Goal: Task Accomplishment & Management: Complete application form

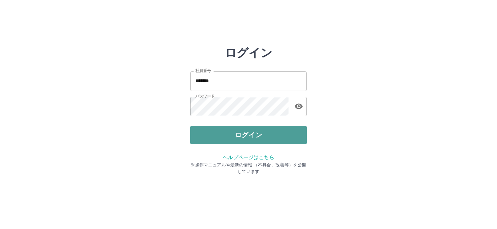
click at [244, 130] on button "ログイン" at bounding box center [248, 135] width 117 height 18
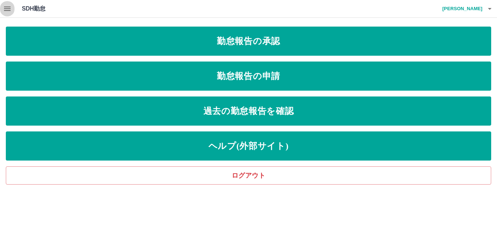
click at [5, 11] on icon "button" at bounding box center [7, 9] width 7 height 4
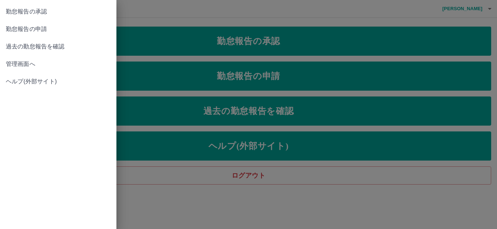
click at [16, 63] on span "管理画面へ" at bounding box center [58, 64] width 105 height 9
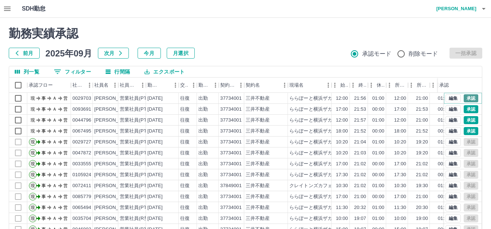
click at [466, 99] on button "承認" at bounding box center [471, 98] width 15 height 8
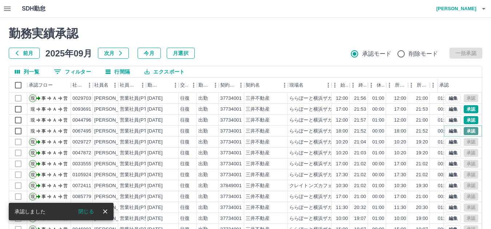
click at [470, 130] on button "承認" at bounding box center [471, 131] width 15 height 8
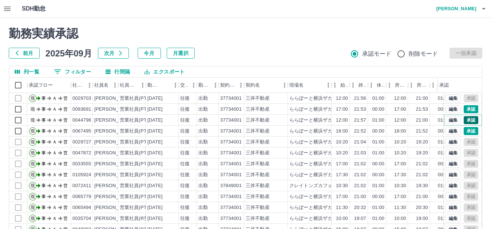
click at [468, 119] on button "承認" at bounding box center [471, 120] width 15 height 8
click at [467, 109] on button "承認" at bounding box center [471, 109] width 15 height 8
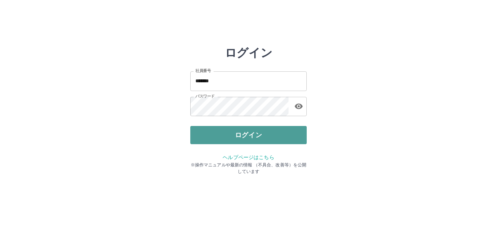
click at [235, 137] on button "ログイン" at bounding box center [248, 135] width 117 height 18
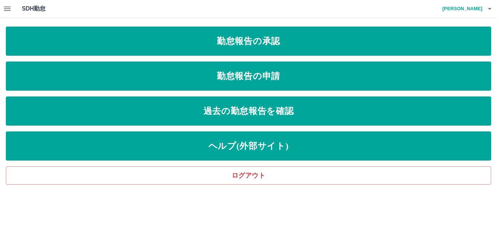
click at [7, 12] on icon "button" at bounding box center [7, 8] width 9 height 9
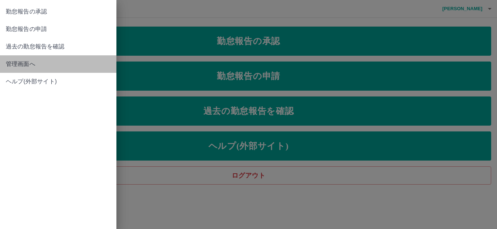
click at [27, 64] on span "管理画面へ" at bounding box center [58, 64] width 105 height 9
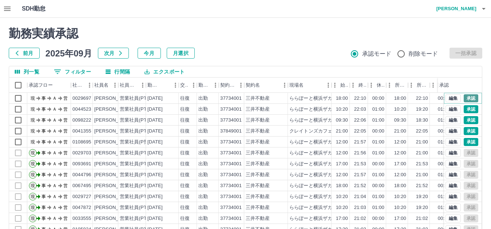
click at [464, 96] on button "承認" at bounding box center [471, 98] width 15 height 8
click at [468, 109] on button "承認" at bounding box center [471, 109] width 15 height 8
click at [465, 145] on button "承認" at bounding box center [471, 142] width 15 height 8
click at [468, 129] on button "承認" at bounding box center [471, 131] width 15 height 8
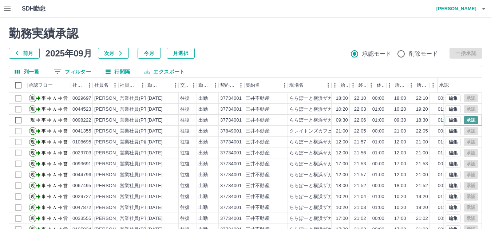
click at [466, 121] on button "承認" at bounding box center [471, 120] width 15 height 8
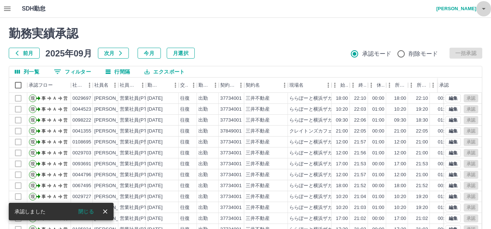
click at [483, 8] on icon "button" at bounding box center [484, 9] width 4 height 2
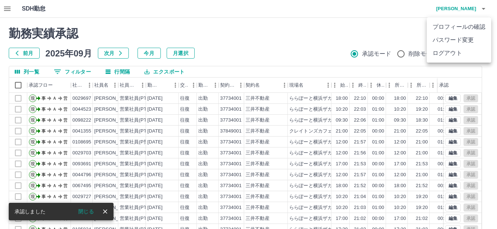
click at [381, 30] on div at bounding box center [248, 114] width 497 height 229
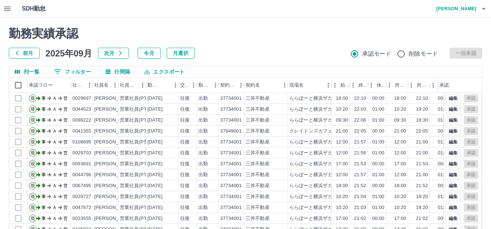
click at [9, 9] on icon "button" at bounding box center [7, 9] width 7 height 4
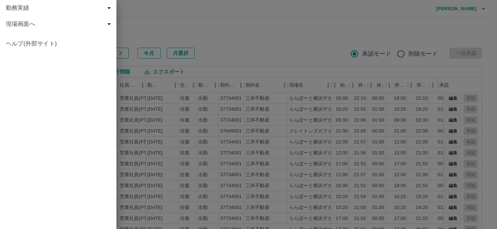
click at [12, 107] on div "勤務実績 申請一覧 削除済 現場画面へ 現場画面へ ヘルプ(外部サイト)" at bounding box center [58, 114] width 117 height 229
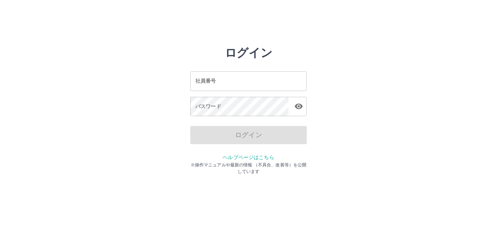
click at [265, 78] on input "社員番号" at bounding box center [248, 80] width 117 height 19
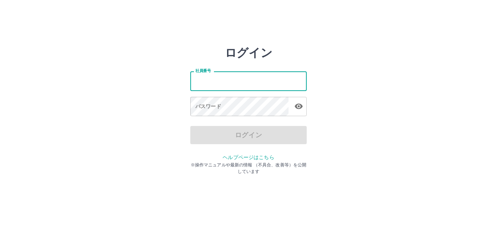
type input "*******"
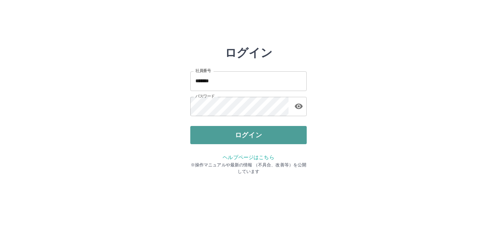
click at [244, 133] on button "ログイン" at bounding box center [248, 135] width 117 height 18
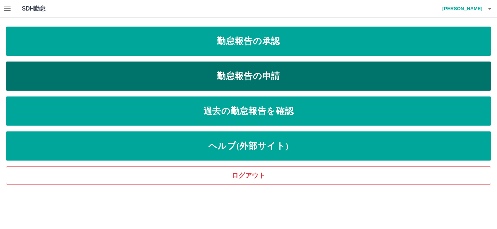
click at [224, 79] on link "勤怠報告の申請" at bounding box center [249, 76] width 486 height 29
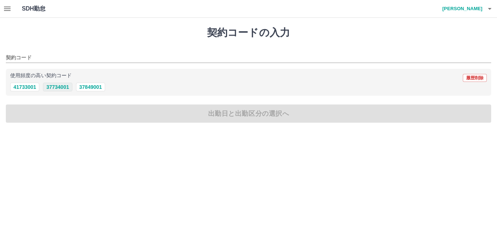
click at [56, 88] on button "37734001" at bounding box center [57, 87] width 29 height 9
type input "********"
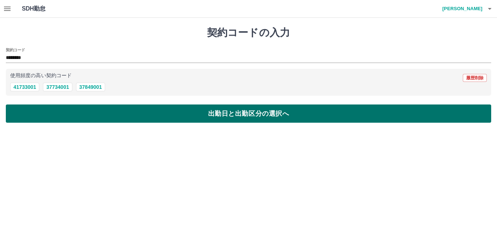
click at [169, 122] on button "出勤日と出勤区分の選択へ" at bounding box center [249, 114] width 486 height 18
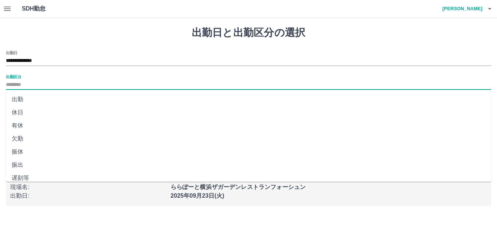
click at [55, 80] on input "出勤区分" at bounding box center [249, 84] width 486 height 9
click at [24, 99] on li "出勤" at bounding box center [249, 99] width 486 height 13
type input "**"
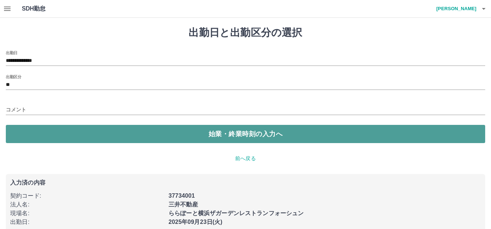
click at [234, 139] on button "始業・終業時刻の入力へ" at bounding box center [246, 134] width 480 height 18
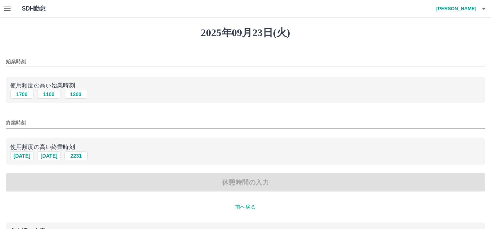
click at [44, 56] on div "始業時刻" at bounding box center [246, 59] width 480 height 17
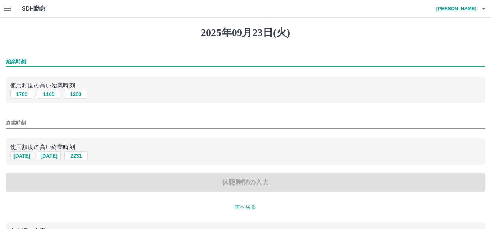
click at [41, 62] on input "始業時刻" at bounding box center [246, 61] width 480 height 11
type input "****"
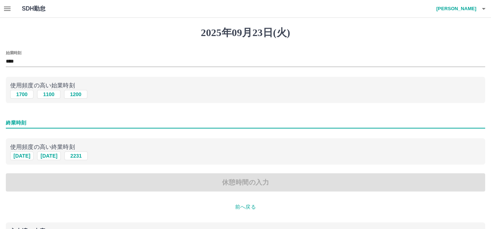
click at [46, 125] on input "終業時刻" at bounding box center [246, 123] width 480 height 11
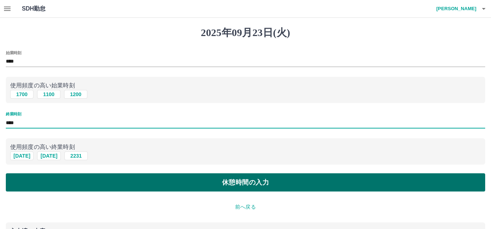
type input "****"
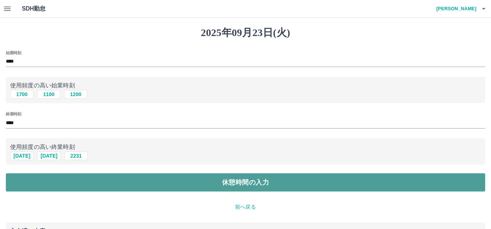
click at [248, 183] on button "休憩時間の入力" at bounding box center [246, 182] width 480 height 18
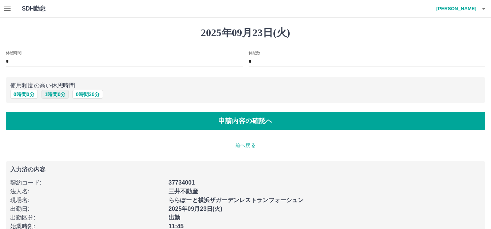
click at [59, 94] on button "1 時間 0 分" at bounding box center [56, 94] width 28 height 9
type input "*"
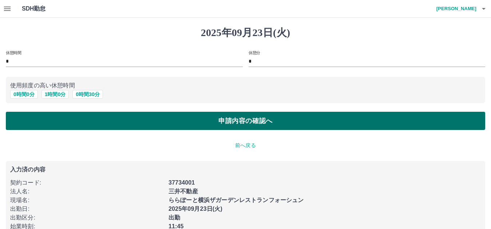
click at [209, 119] on button "申請内容の確認へ" at bounding box center [246, 121] width 480 height 18
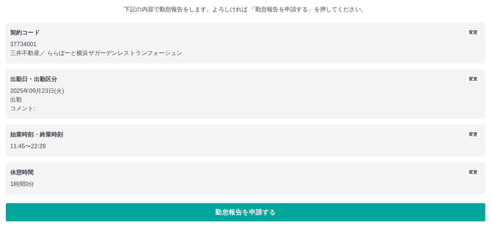
scroll to position [44, 0]
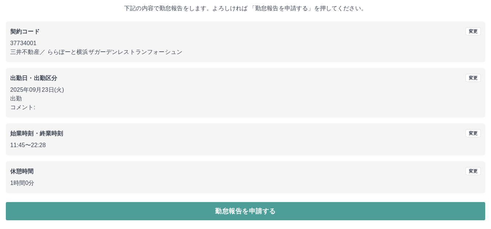
click at [251, 209] on button "勤怠報告を申請する" at bounding box center [246, 211] width 480 height 18
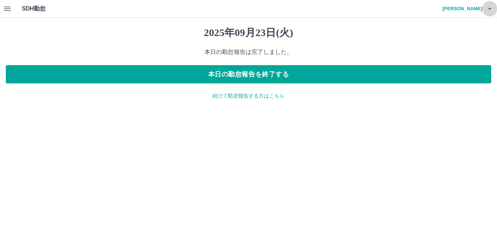
click at [489, 8] on icon "button" at bounding box center [490, 9] width 4 height 2
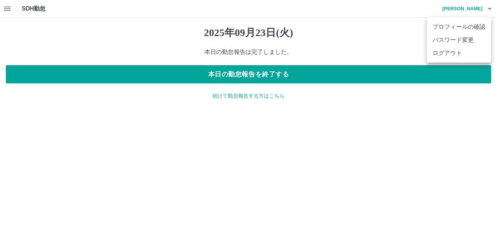
click at [460, 53] on li "ログアウト" at bounding box center [459, 53] width 64 height 13
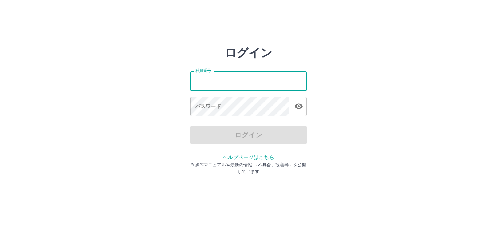
click at [240, 79] on input "社員番号" at bounding box center [248, 80] width 117 height 19
type input "*******"
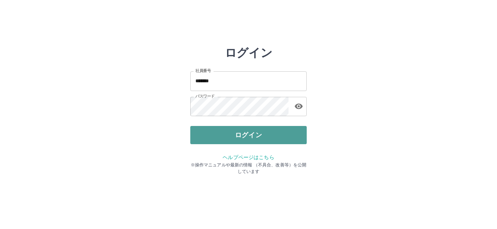
click at [227, 134] on button "ログイン" at bounding box center [248, 135] width 117 height 18
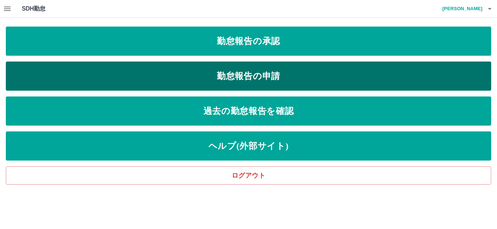
click at [290, 75] on link "勤怠報告の申請" at bounding box center [249, 76] width 486 height 29
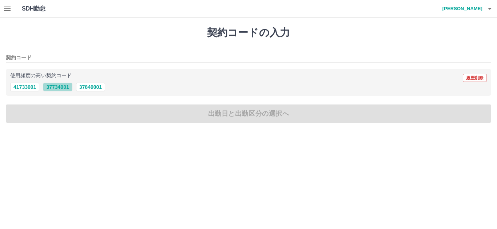
click at [60, 87] on button "37734001" at bounding box center [57, 87] width 29 height 9
type input "********"
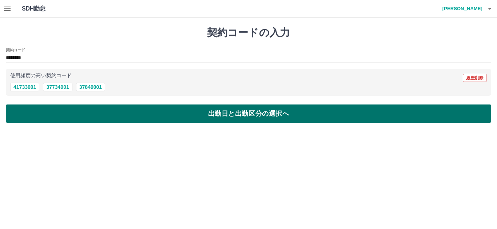
click at [76, 115] on button "出勤日と出勤区分の選択へ" at bounding box center [249, 114] width 486 height 18
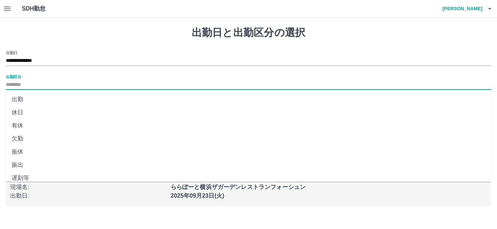
click at [79, 84] on input "出勤区分" at bounding box center [249, 84] width 486 height 9
click at [19, 98] on li "出勤" at bounding box center [249, 99] width 486 height 13
type input "**"
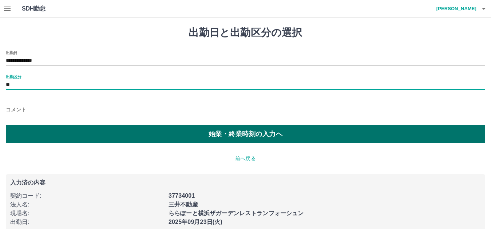
click at [238, 133] on button "始業・終業時刻の入力へ" at bounding box center [246, 134] width 480 height 18
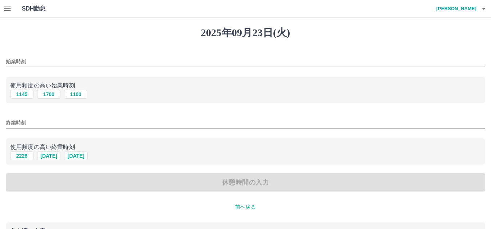
click at [61, 59] on input "始業時刻" at bounding box center [246, 61] width 480 height 11
click at [107, 51] on div "始業時刻" at bounding box center [246, 59] width 480 height 17
click at [110, 56] on div "始業時刻" at bounding box center [246, 59] width 480 height 17
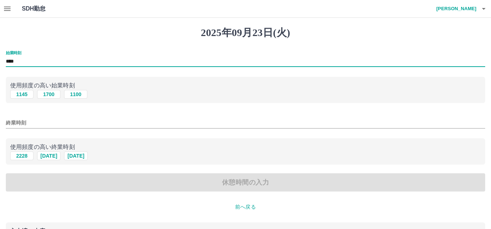
type input "****"
click at [42, 124] on input "終業時刻" at bounding box center [246, 123] width 480 height 11
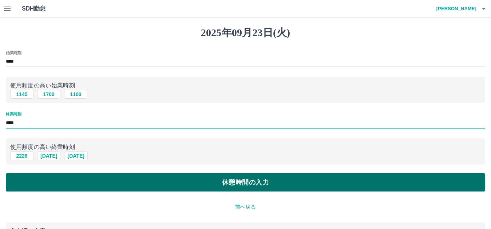
type input "****"
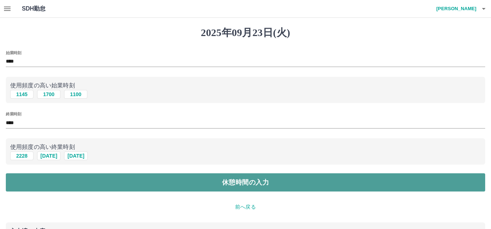
click at [69, 177] on button "休憩時間の入力" at bounding box center [246, 182] width 480 height 18
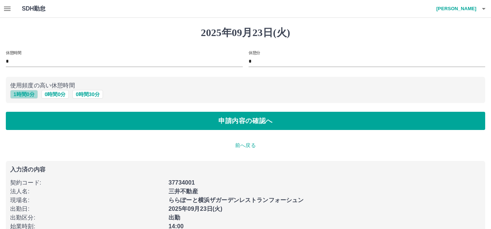
click at [25, 95] on button "1 時間 0 分" at bounding box center [24, 94] width 28 height 9
type input "*"
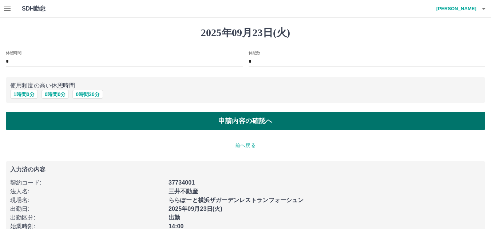
click at [235, 122] on button "申請内容の確認へ" at bounding box center [246, 121] width 480 height 18
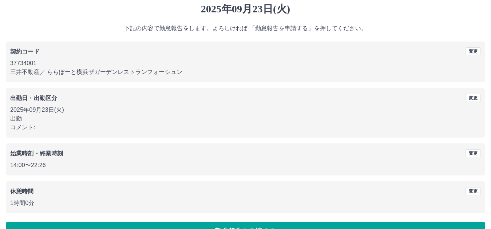
scroll to position [36, 0]
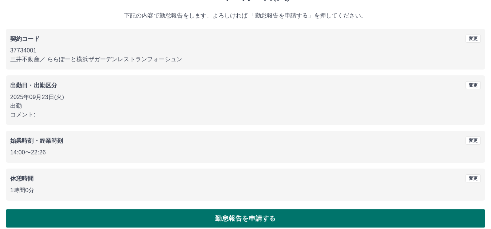
click at [141, 216] on button "勤怠報告を申請する" at bounding box center [246, 218] width 480 height 18
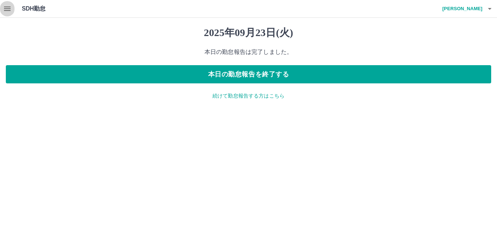
click at [6, 9] on icon "button" at bounding box center [7, 9] width 7 height 4
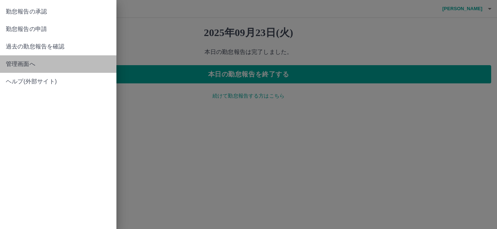
click at [23, 61] on span "管理画面へ" at bounding box center [58, 64] width 105 height 9
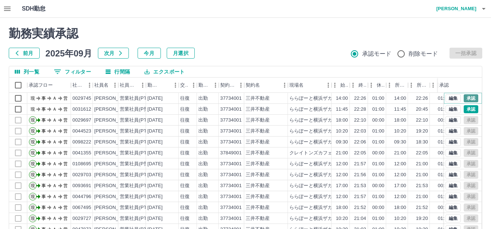
click at [464, 100] on button "承認" at bounding box center [471, 98] width 15 height 8
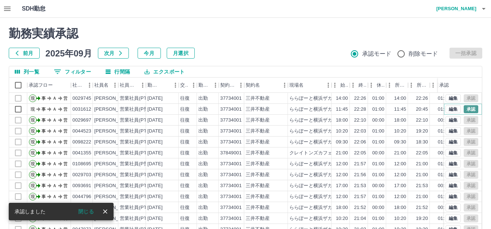
click at [468, 107] on button "承認" at bounding box center [471, 109] width 15 height 8
click at [485, 9] on icon "button" at bounding box center [484, 9] width 4 height 2
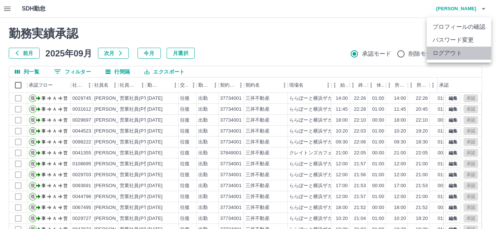
click at [462, 52] on li "ログアウト" at bounding box center [459, 53] width 64 height 13
